Goal: Task Accomplishment & Management: Use online tool/utility

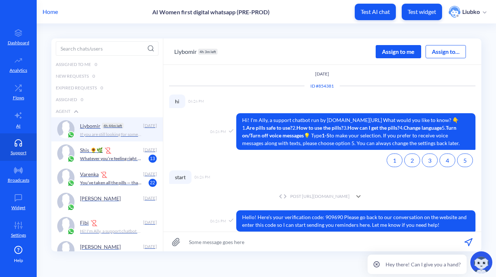
scroll to position [39, 0]
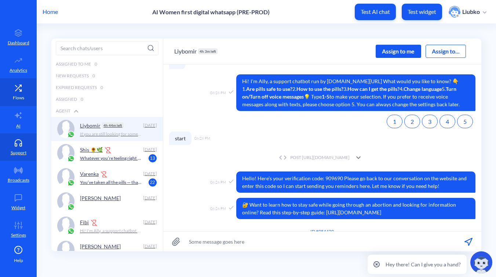
click at [12, 90] on icon at bounding box center [18, 87] width 15 height 7
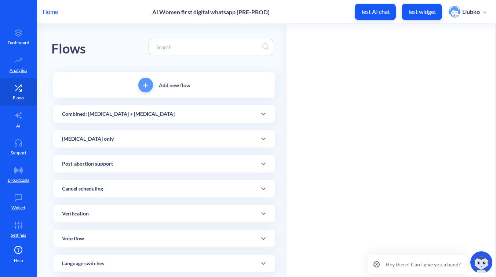
click at [212, 47] on input at bounding box center [208, 47] width 110 height 8
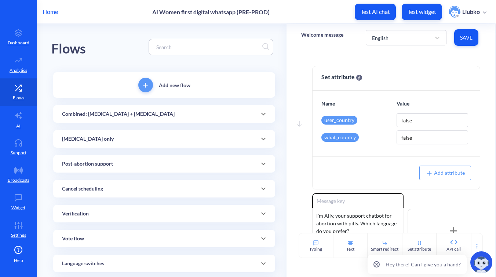
paste input "[MEDICAL_DATA]_SCHEDULED_1A"
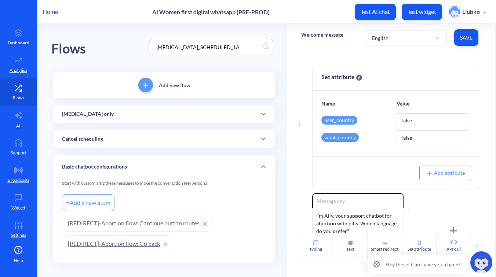
type input "[MEDICAL_DATA]_SCHEDULED_1A"
click at [199, 112] on div "[MEDICAL_DATA] only" at bounding box center [164, 114] width 204 height 8
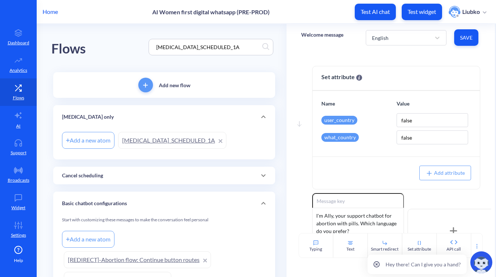
click at [189, 139] on link "[MEDICAL_DATA]_SCHEDULED_1A" at bounding box center [172, 140] width 108 height 17
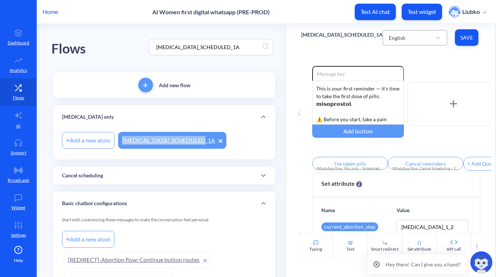
click at [425, 42] on div "English" at bounding box center [408, 37] width 46 height 13
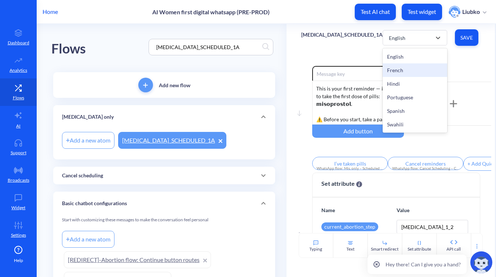
click at [413, 68] on div "French" at bounding box center [415, 70] width 65 height 14
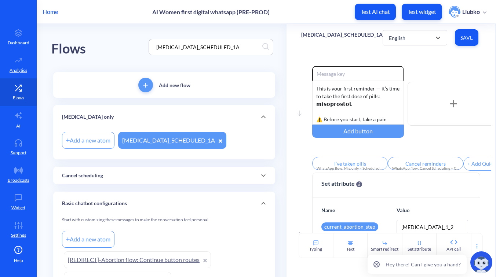
type input "J'ai pris pilules"
type input "Annuler les rappels"
click at [415, 40] on div "French" at bounding box center [408, 37] width 46 height 13
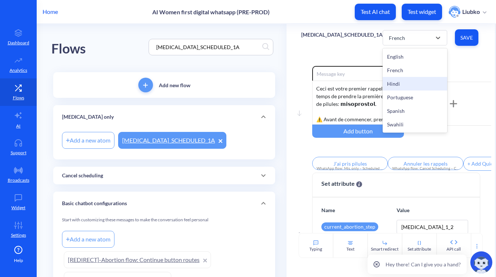
click at [405, 82] on div "Hindi" at bounding box center [415, 84] width 65 height 14
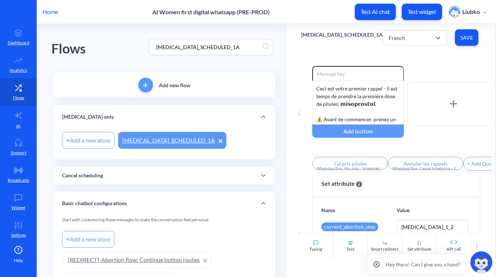
type input "I’ve taken pills"
type input "Cancel reminders"
click at [405, 42] on div "Hindi" at bounding box center [408, 37] width 46 height 13
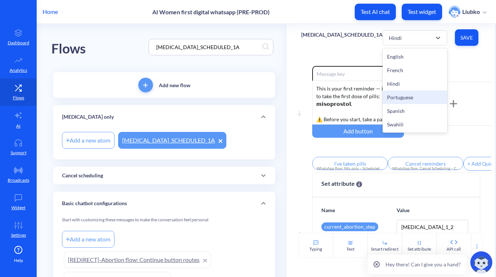
click at [395, 95] on div "Portuguese" at bounding box center [415, 98] width 65 height 14
type input "Tomei os comprimidos"
type input "Cancelar lembretes"
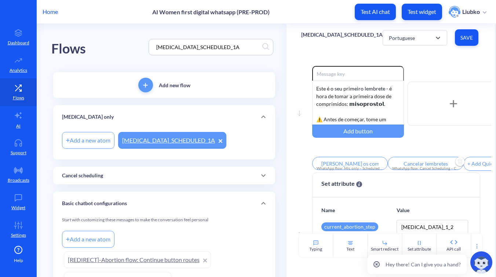
click at [428, 164] on input "Cancelar lembretes" at bounding box center [426, 163] width 76 height 13
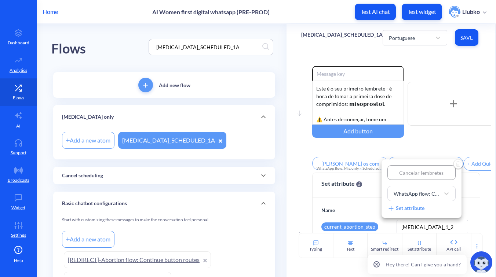
click at [437, 63] on div at bounding box center [248, 138] width 496 height 277
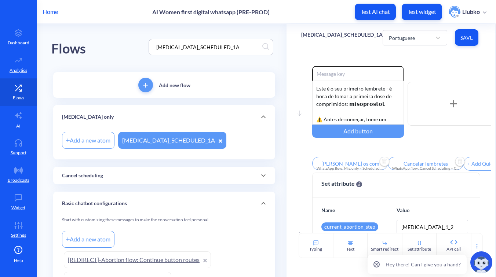
click at [354, 165] on input "Tomei os comprimidos" at bounding box center [350, 163] width 76 height 13
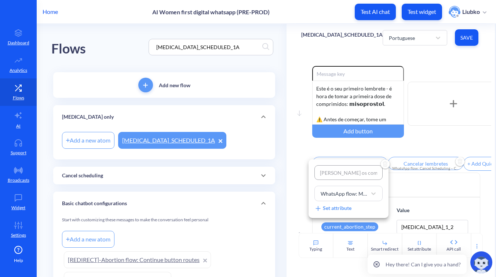
click at [435, 69] on div at bounding box center [248, 138] width 496 height 277
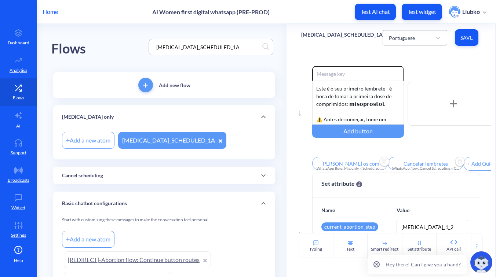
click at [426, 41] on div "Portuguese" at bounding box center [408, 37] width 46 height 13
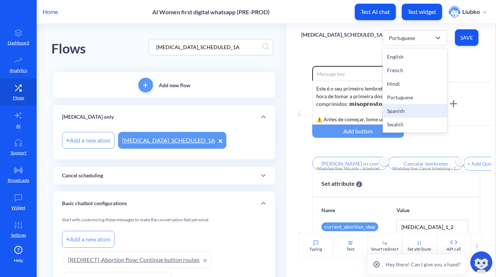
click at [411, 113] on div "Spanish" at bounding box center [415, 111] width 65 height 14
type input "Tomé las pastillas"
type input "Anular avisos"
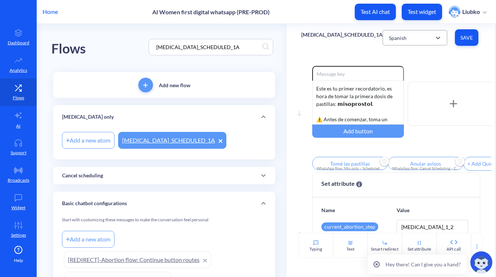
click at [417, 43] on div "Spanish" at bounding box center [408, 37] width 46 height 13
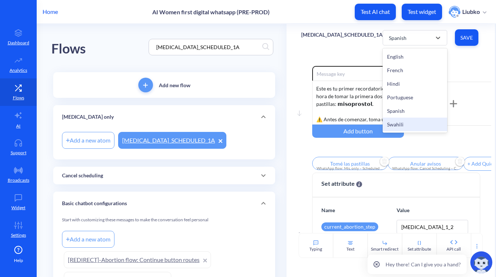
click at [400, 123] on div "Swahili" at bounding box center [415, 125] width 65 height 14
type input "I’ve taken pills"
type input "Cancel reminders"
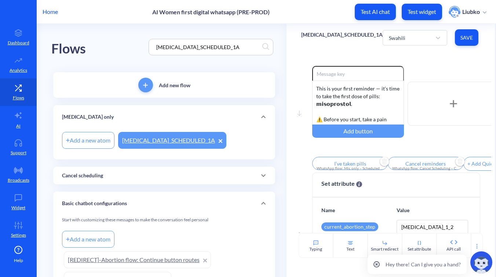
click at [239, 46] on input "[MEDICAL_DATA]_SCHEDULED_1A" at bounding box center [208, 47] width 110 height 8
paste input "WhatsApp flow: Mis. only – Scheduled Notification 1B"
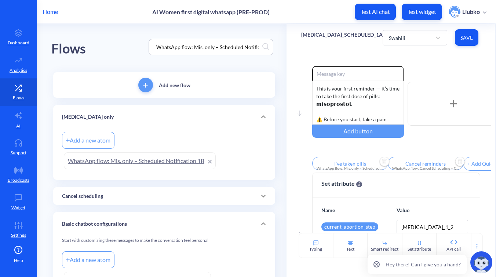
click at [171, 158] on link "WhatsApp flow: Mis. only – Scheduled Notification 1B" at bounding box center [140, 161] width 152 height 17
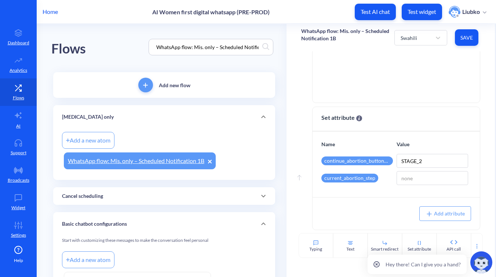
scroll to position [276, 0]
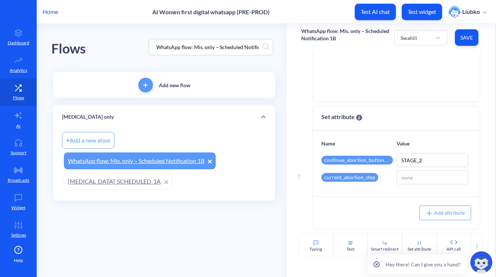
click at [231, 50] on input "WhatsApp flow: Mis. only – Scheduled Notification 1B" at bounding box center [208, 47] width 110 height 8
paste input "[MEDICAL_DATA]_REASSURING_1"
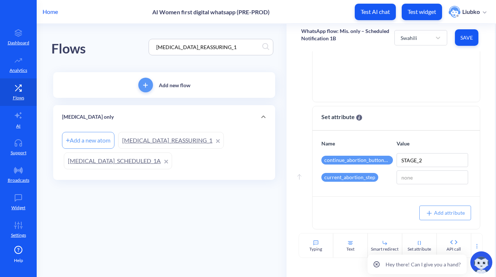
click at [176, 144] on link "[MEDICAL_DATA]_REASSURING_1" at bounding box center [171, 140] width 106 height 17
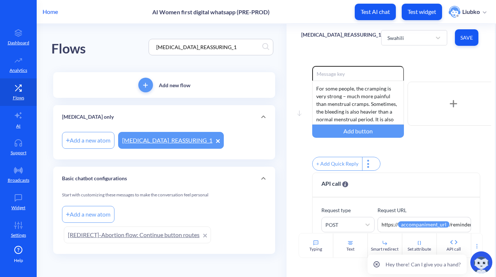
click at [201, 47] on input "[MEDICAL_DATA]_REASSURING_1" at bounding box center [208, 47] width 110 height 8
paste input "SCHEDULED_2A"
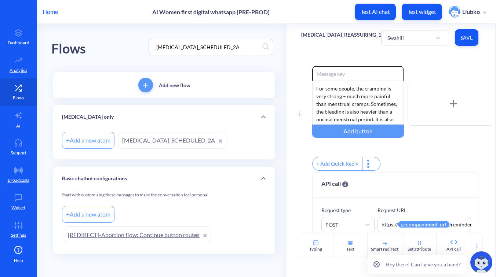
type input "[MEDICAL_DATA]_SCHEDULED_2A"
click at [172, 138] on link "[MEDICAL_DATA]_SCHEDULED_2A" at bounding box center [172, 140] width 108 height 17
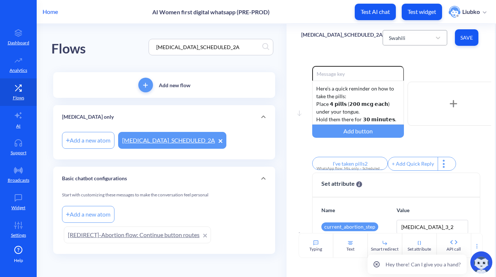
click at [410, 42] on div "Swahili" at bounding box center [408, 37] width 46 height 13
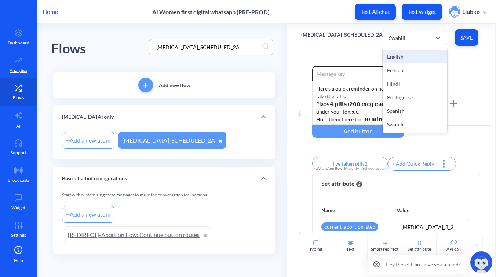
click at [406, 56] on div "English" at bounding box center [415, 57] width 65 height 14
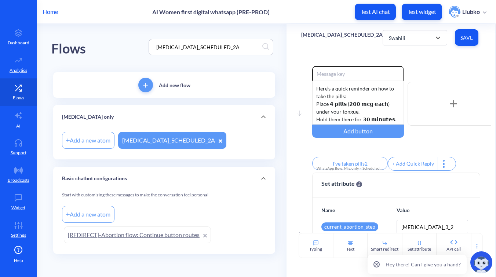
type input "I’ve taken pills"
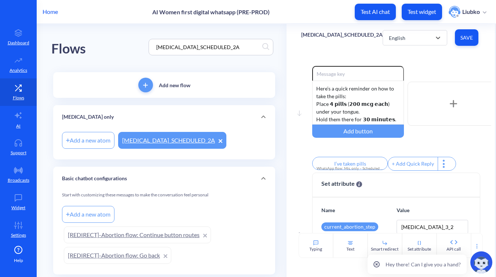
click at [360, 31] on p "[MEDICAL_DATA]_SCHEDULED_2A" at bounding box center [341, 34] width 81 height 7
click at [429, 53] on div "Move down Enable reactions Here’s a quick reminder on how to take the pills: Pl…" at bounding box center [390, 142] width 208 height 182
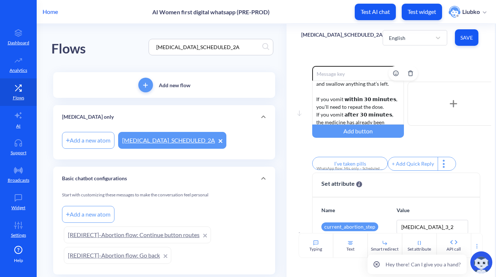
scroll to position [76, 0]
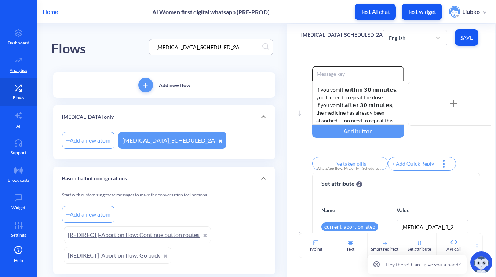
click at [213, 46] on input "[MEDICAL_DATA]_SCHEDULED_2A" at bounding box center [208, 47] width 110 height 8
paste input "WhatsApp flow: Mis. only – Scheduled Notification 2B"
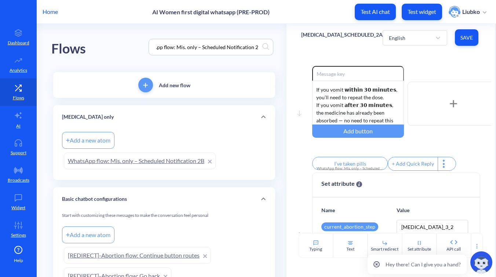
click at [151, 160] on link "WhatsApp flow: Mis. only – Scheduled Notification 2B" at bounding box center [140, 161] width 152 height 17
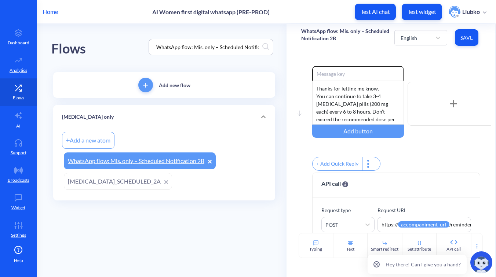
click at [192, 49] on input "WhatsApp flow: Mis. only – Scheduled Notification 2B" at bounding box center [208, 47] width 110 height 8
paste input "[MEDICAL_DATA]_REASSURING_2"
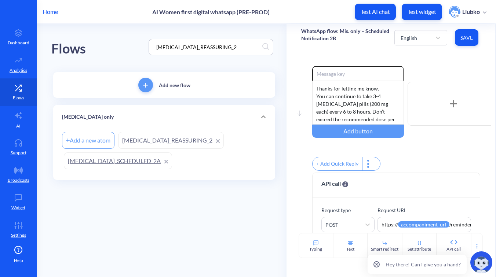
click at [164, 140] on link "[MEDICAL_DATA]_REASSURING_2" at bounding box center [171, 140] width 106 height 17
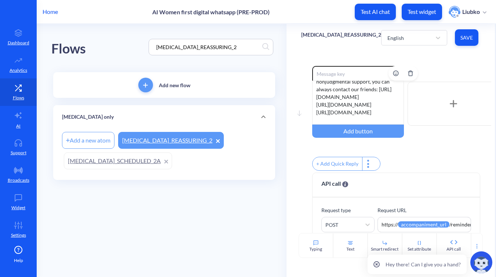
scroll to position [121, 0]
click at [401, 36] on div "English" at bounding box center [408, 37] width 48 height 13
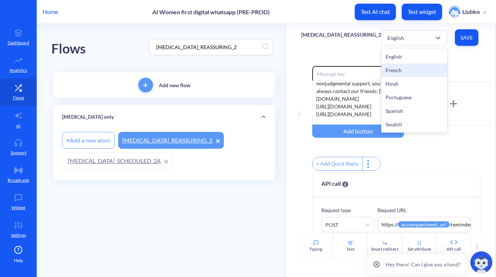
click at [401, 70] on div "French" at bounding box center [414, 70] width 66 height 14
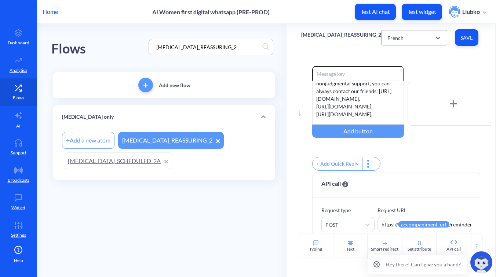
click at [399, 33] on div "French" at bounding box center [408, 37] width 48 height 13
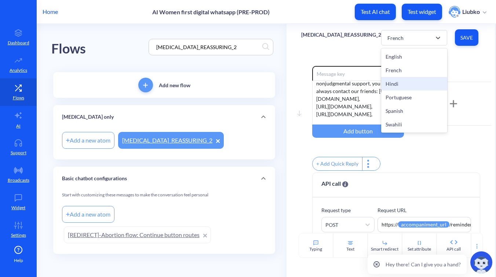
click at [399, 80] on div "Hindi" at bounding box center [414, 84] width 66 height 14
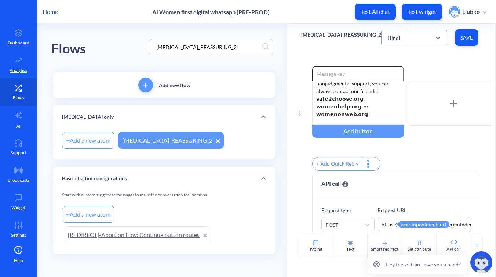
click at [405, 39] on div "Hindi" at bounding box center [408, 37] width 48 height 13
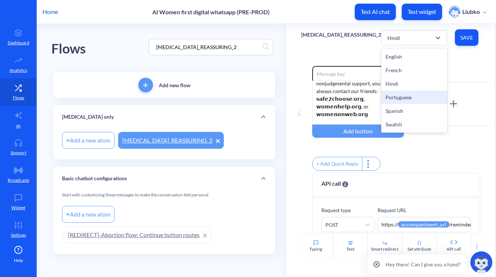
click at [401, 95] on div "Portuguese" at bounding box center [414, 98] width 66 height 14
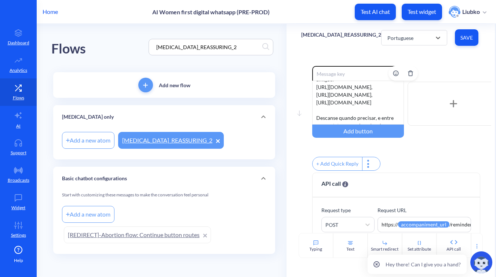
scroll to position [156, 0]
click at [397, 37] on div "Portuguese" at bounding box center [400, 38] width 26 height 8
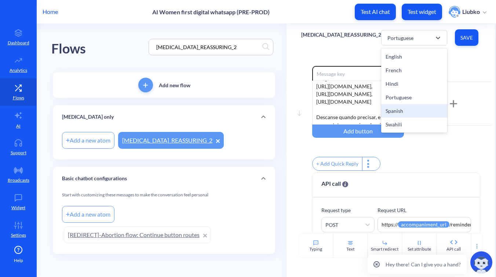
click at [400, 113] on div "Spanish" at bounding box center [414, 111] width 66 height 14
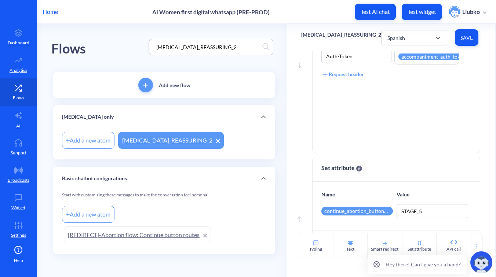
scroll to position [259, 0]
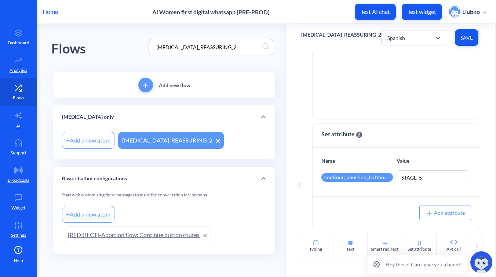
click at [176, 41] on div "[MEDICAL_DATA]_REASSURING_2" at bounding box center [211, 47] width 125 height 17
click at [178, 52] on div "[MEDICAL_DATA]_REASSURING_2" at bounding box center [211, 47] width 125 height 17
click at [186, 47] on input "[MEDICAL_DATA]_REASSURING_2" at bounding box center [208, 47] width 110 height 8
paste input "SCHEDULED_3A"
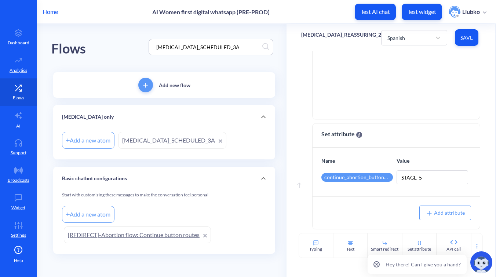
type input "[MEDICAL_DATA]_SCHEDULED_3A"
click at [171, 136] on link "[MEDICAL_DATA]_SCHEDULED_3A" at bounding box center [172, 140] width 108 height 17
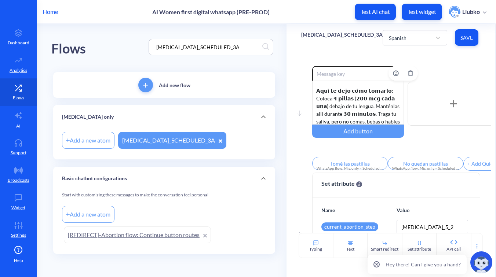
scroll to position [61, 0]
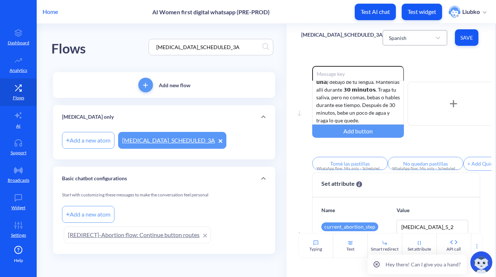
click at [402, 39] on div "Spanish" at bounding box center [408, 37] width 46 height 13
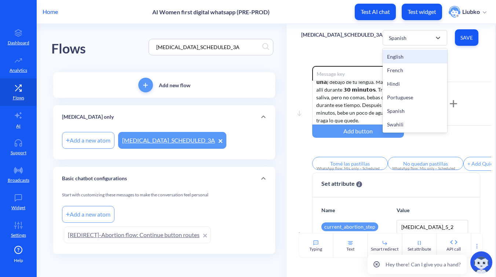
click at [398, 54] on div "English" at bounding box center [415, 57] width 65 height 14
type input "I’ve taken pills"
type input "No pills left"
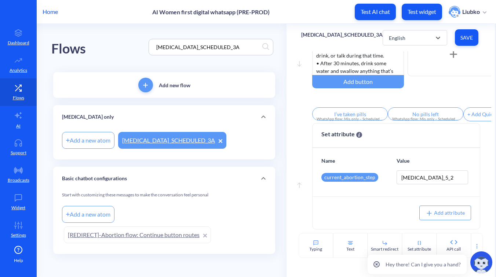
scroll to position [54, 0]
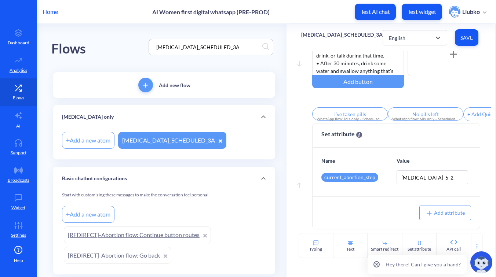
click at [212, 44] on input "[MEDICAL_DATA]_SCHEDULED_3A" at bounding box center [208, 47] width 110 height 8
click at [224, 47] on input "[MEDICAL_DATA]_SCHEDULED_3A" at bounding box center [208, 47] width 110 height 8
paste input "WhatsApp flow: Mis. only – Scheduled Notification 3B"
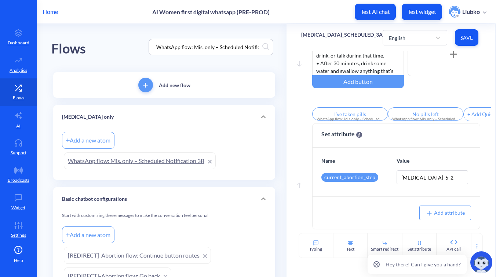
scroll to position [0, 18]
click at [170, 160] on link "WhatsApp flow: Mis. only – Scheduled Notification 3B" at bounding box center [140, 161] width 152 height 17
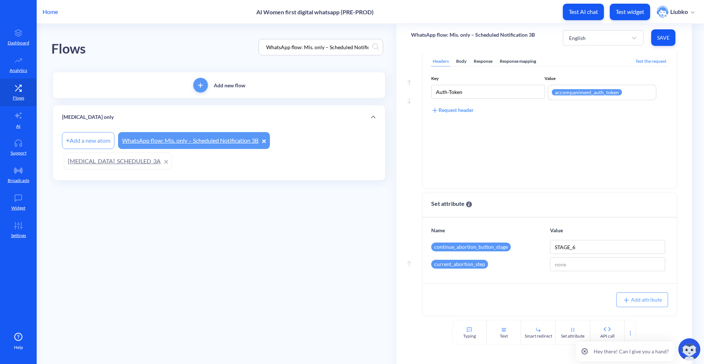
scroll to position [190, 0]
click at [353, 50] on input "WhatsApp flow: Mis. only – Scheduled Notification 3B" at bounding box center [318, 47] width 110 height 8
click at [331, 51] on input "WhatsApp flow: Mis. only – Scheduled Notification 3B" at bounding box center [318, 47] width 110 height 8
click at [334, 48] on input "WhatsApp flow: Mis. only – Scheduled Notification 3B" at bounding box center [318, 47] width 110 height 8
paste input "COMBINED_SCHEDULED_1A"
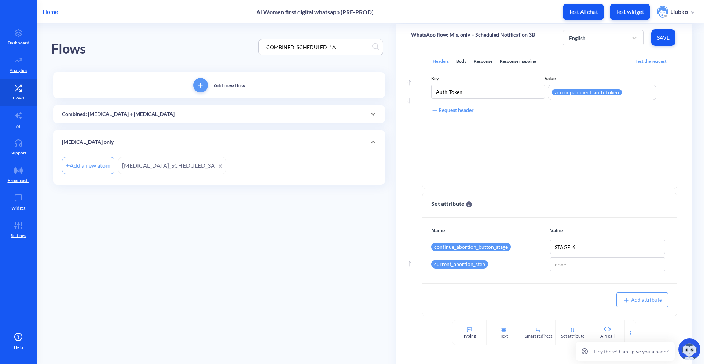
click at [175, 165] on link "[MEDICAL_DATA]_SCHEDULED_3A" at bounding box center [172, 165] width 108 height 17
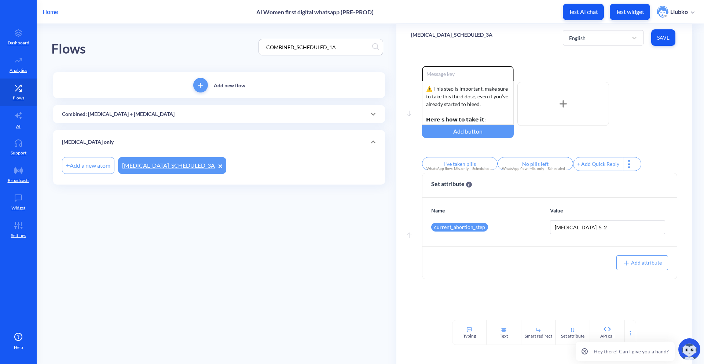
click at [242, 114] on div "Combined: [MEDICAL_DATA] + [MEDICAL_DATA]" at bounding box center [219, 114] width 314 height 8
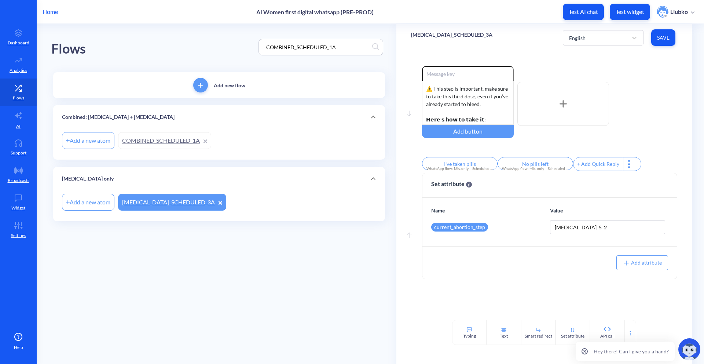
click at [186, 133] on link "COMBINED_SCHEDULED_1A" at bounding box center [164, 140] width 93 height 17
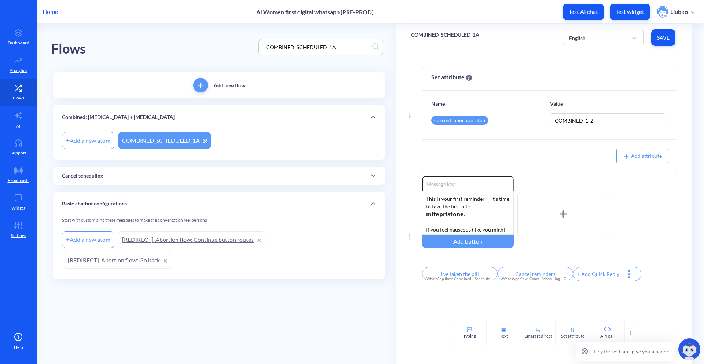
click at [320, 46] on input "COMBINED_SCHEDULED_1A" at bounding box center [318, 47] width 110 height 8
paste input "WhatsApp flow: Combined – Scheduled Notification 1B"
click at [237, 145] on link "WhatsApp flow: Combined – Scheduled Notification 1B" at bounding box center [196, 140] width 156 height 17
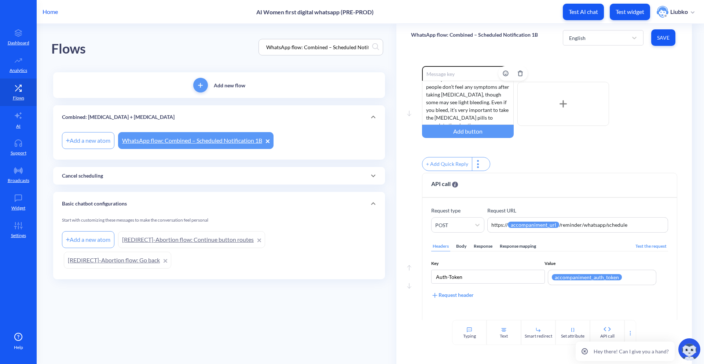
scroll to position [184, 0]
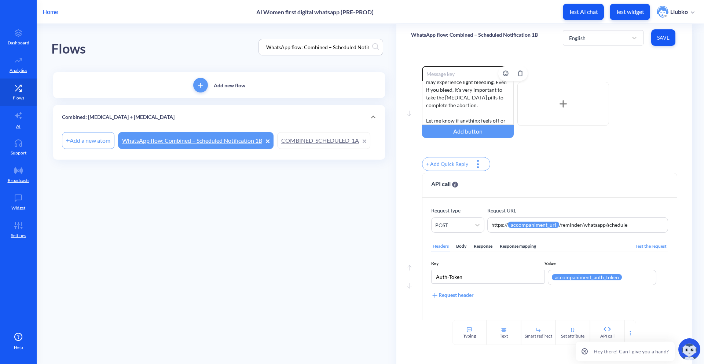
click at [442, 104] on div "Thanks — I’ve noted that you’ve taken mifepristone. ⚠️ If you vomit within 1 ho…" at bounding box center [468, 103] width 92 height 44
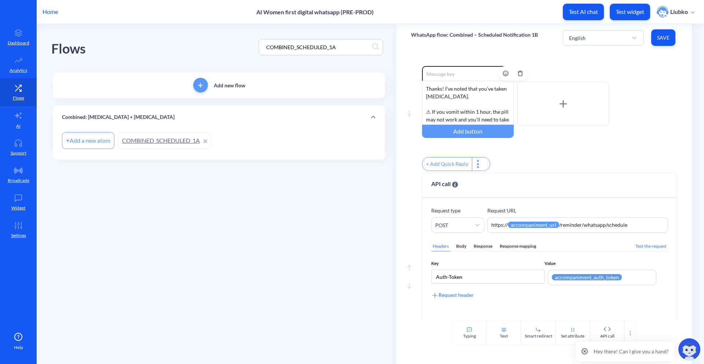
click at [465, 111] on div "⁠Thanks! I’ve noted that you’ve taken mifepristone. ​⁠⚠⁠​ If you vomit within 1…" at bounding box center [468, 103] width 92 height 44
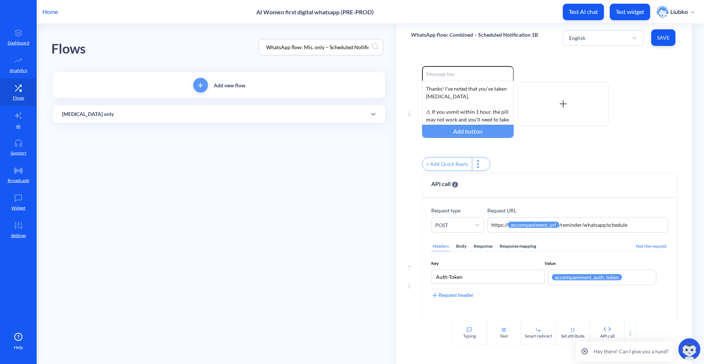
paste input "Combined – Misoprostol schedule"
click at [261, 114] on div "Combined: [MEDICAL_DATA] + [MEDICAL_DATA]" at bounding box center [219, 114] width 314 height 8
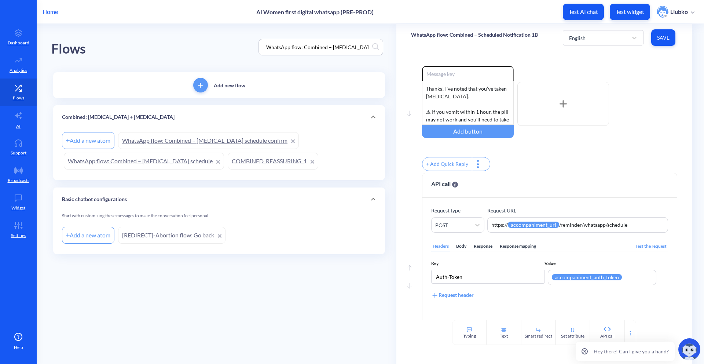
click at [156, 161] on link "WhatsApp flow: Combined – [MEDICAL_DATA] schedule" at bounding box center [144, 161] width 160 height 17
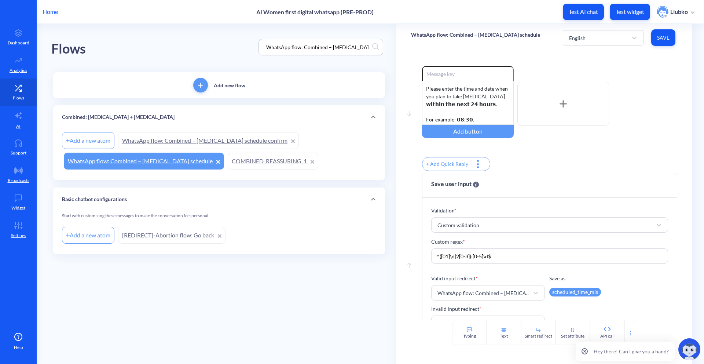
click at [338, 49] on input "WhatsApp flow: Combined – [MEDICAL_DATA] schedule" at bounding box center [318, 47] width 110 height 8
paste input "COMBINED_SCHEDULED_3A"
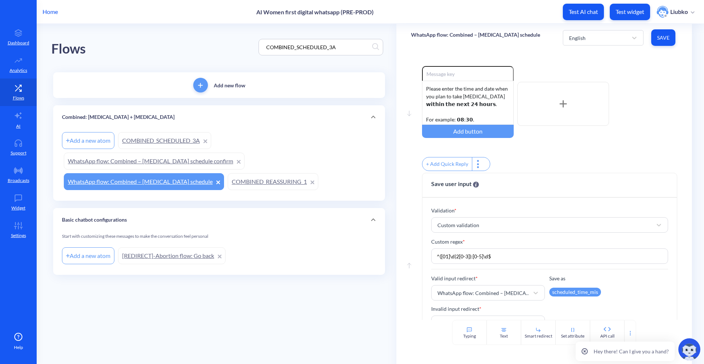
type input "COMBINED_SCHEDULED_3A"
click at [183, 140] on link "COMBINED_SCHEDULED_3A" at bounding box center [164, 140] width 93 height 17
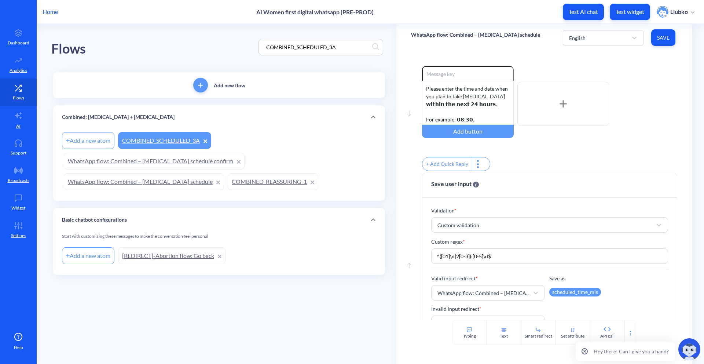
click at [183, 140] on link "COMBINED_SCHEDULED_3A" at bounding box center [164, 140] width 93 height 17
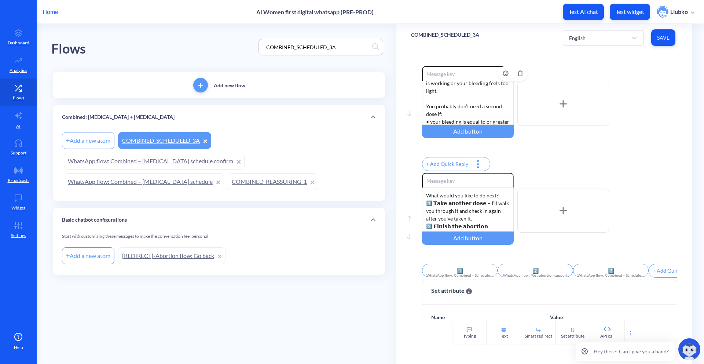
scroll to position [99, 0]
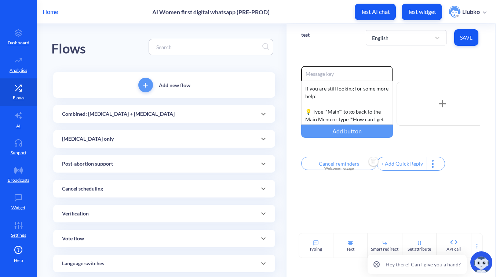
scroll to position [536, 0]
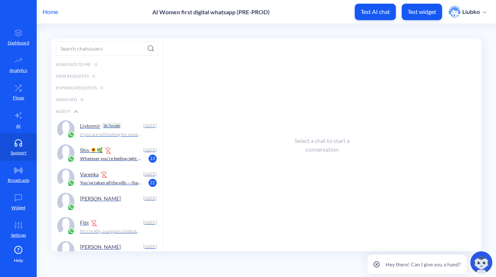
click at [98, 127] on p "Liybomir" at bounding box center [90, 126] width 21 height 6
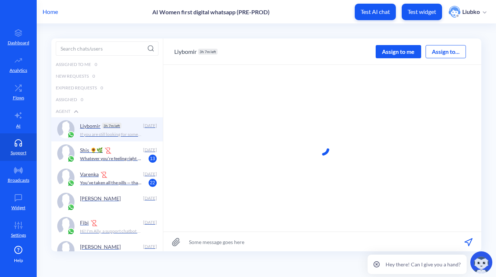
scroll to position [0, 0]
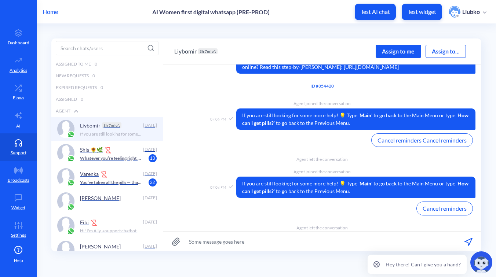
click at [400, 46] on div "Assign to me" at bounding box center [398, 51] width 45 height 13
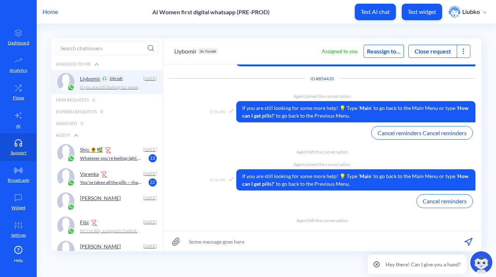
click at [467, 50] on div at bounding box center [463, 51] width 13 height 12
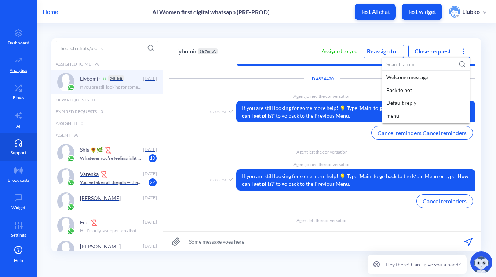
click at [423, 66] on input at bounding box center [426, 65] width 88 height 14
paste input "[MEDICAL_DATA]_SCHEDULED_2A"
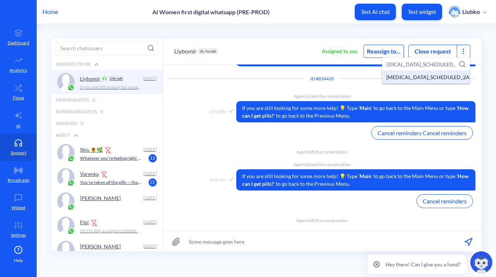
type input "[MEDICAL_DATA]_SCHEDULED_2A"
click at [420, 73] on div "[MEDICAL_DATA]_SCHEDULED_2A" at bounding box center [426, 77] width 88 height 13
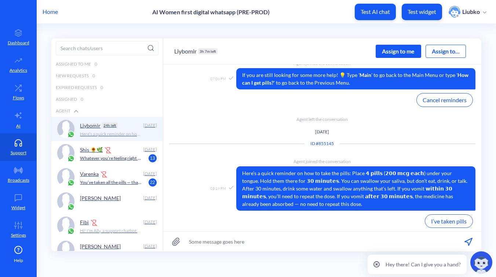
scroll to position [313, 0]
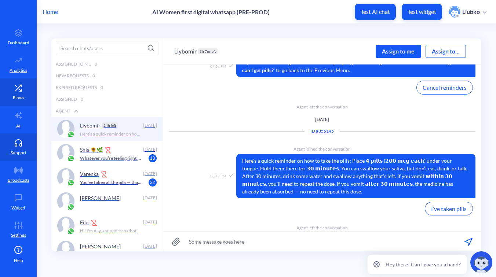
click at [19, 95] on p "Flows" at bounding box center [18, 98] width 11 height 7
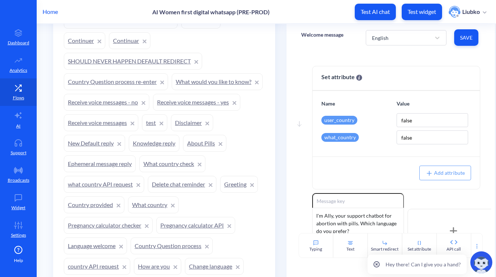
scroll to position [693, 0]
click at [167, 125] on link "test" at bounding box center [154, 123] width 25 height 17
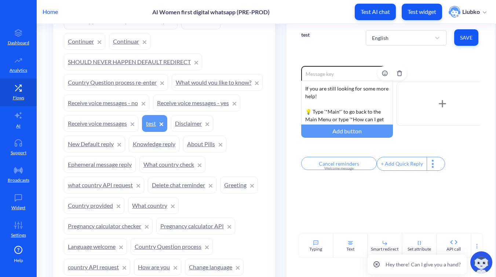
click at [325, 111] on div "If you are still looking for some more help! 💡 Type '*Main*' to go back to the …" at bounding box center [347, 103] width 92 height 44
click at [469, 34] on button "Save" at bounding box center [466, 37] width 24 height 17
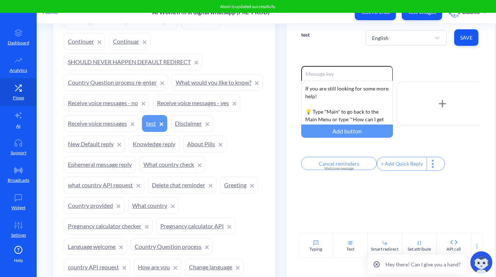
click at [446, 61] on div "Enable reactions If you are still looking for some more help! 💡 Type *Main* to …" at bounding box center [390, 142] width 208 height 182
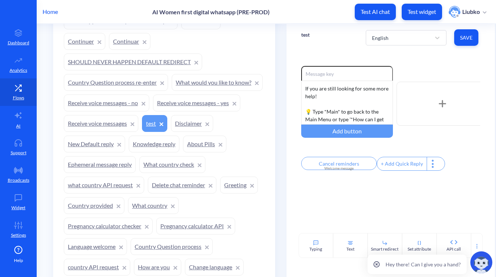
click at [305, 36] on p "test" at bounding box center [305, 34] width 8 height 7
click at [315, 17] on div "Home AI Women first digital whatsapp (PRE-PROD) Test AI chat Test widget Liubko" at bounding box center [248, 11] width 496 height 23
click at [16, 146] on icon at bounding box center [18, 142] width 15 height 7
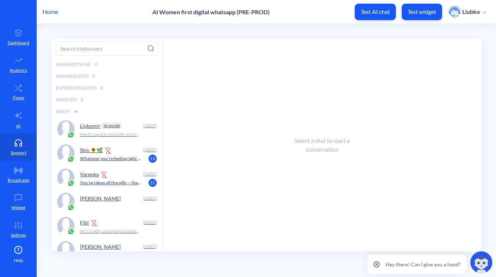
click at [114, 136] on p "Here’s a quick reminder on how to take the pills: Place 𝟰 𝗽𝗶𝗹𝗹𝘀 (𝟮𝟬𝟬 𝗺𝗰𝗴 𝗲𝗮𝗰𝗵) …" at bounding box center [110, 134] width 61 height 7
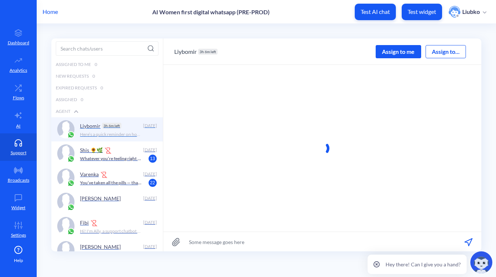
scroll to position [0, 0]
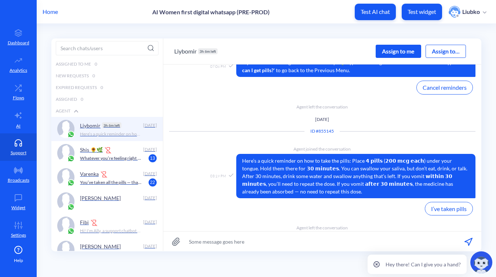
click at [410, 51] on div "Assign to me" at bounding box center [398, 51] width 45 height 13
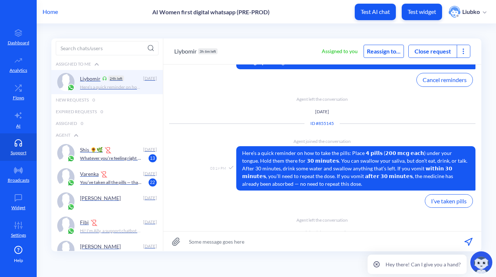
scroll to position [325, 0]
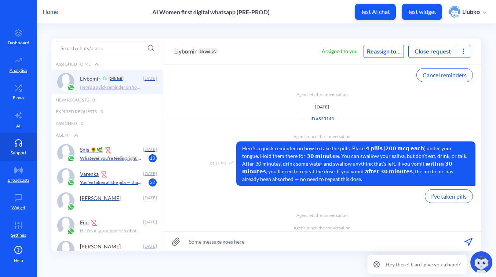
click at [467, 49] on icon at bounding box center [463, 51] width 7 height 7
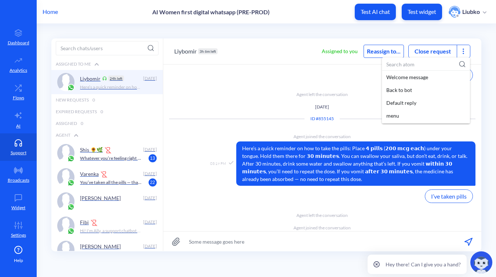
click at [424, 63] on input at bounding box center [426, 65] width 88 height 14
paste input "test"
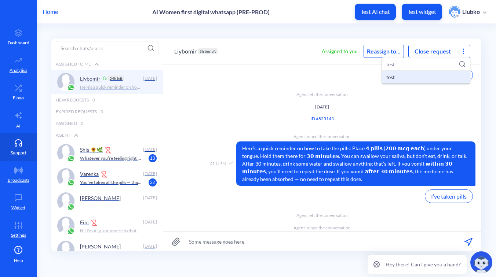
type input "test"
click at [417, 75] on div "test" at bounding box center [426, 77] width 88 height 13
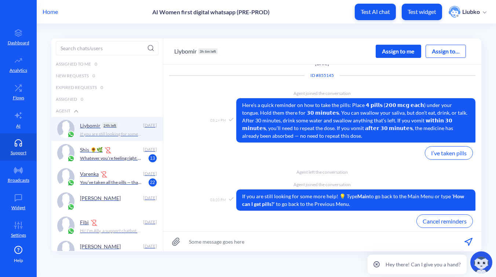
scroll to position [381, 0]
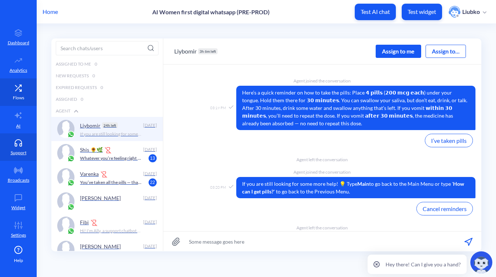
click at [28, 88] on link "Flows" at bounding box center [18, 92] width 37 height 28
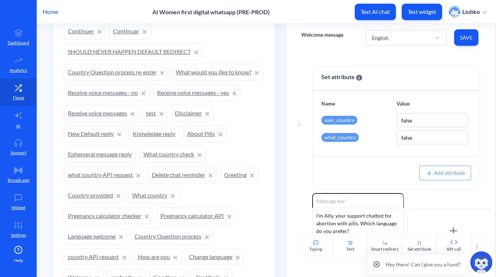
scroll to position [690, 0]
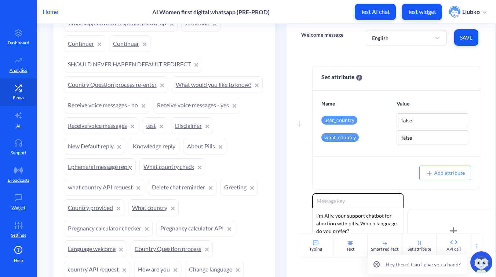
click at [167, 125] on link "test" at bounding box center [154, 125] width 25 height 17
